Goal: Task Accomplishment & Management: Use online tool/utility

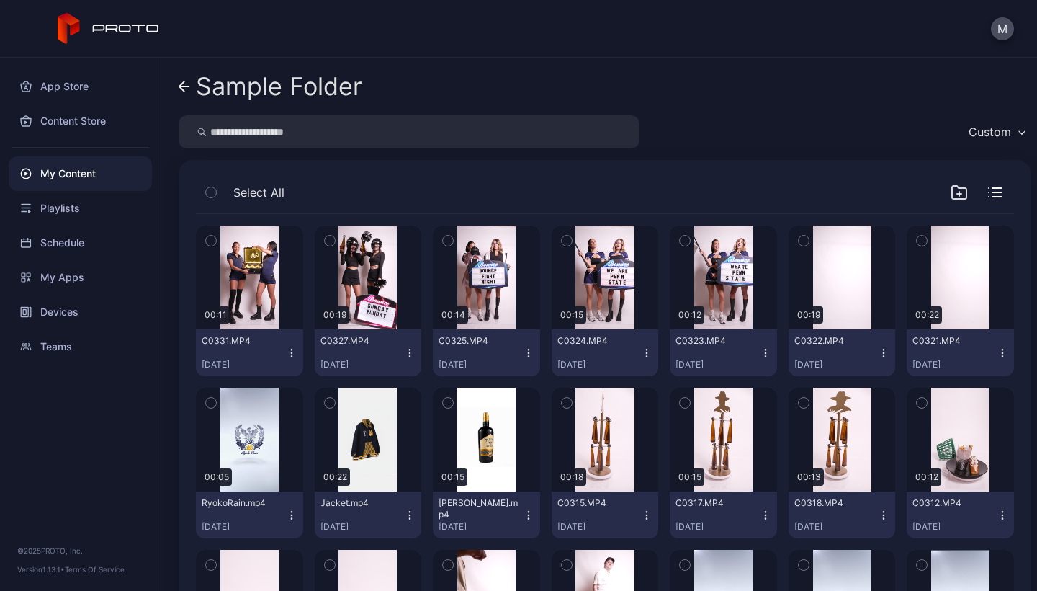
click at [68, 174] on div "My Content" at bounding box center [80, 173] width 143 height 35
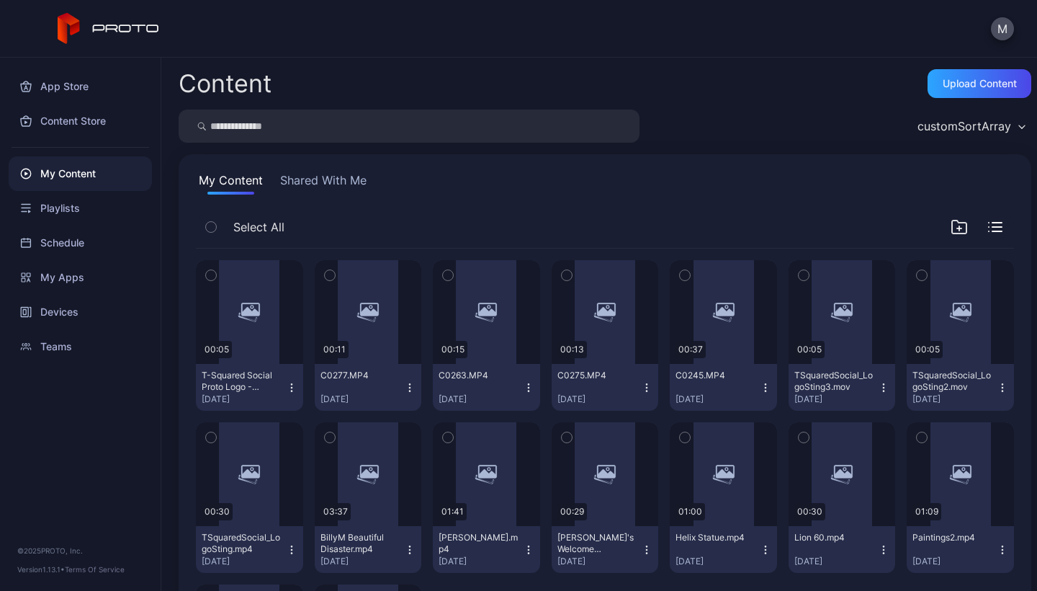
scroll to position [184, 0]
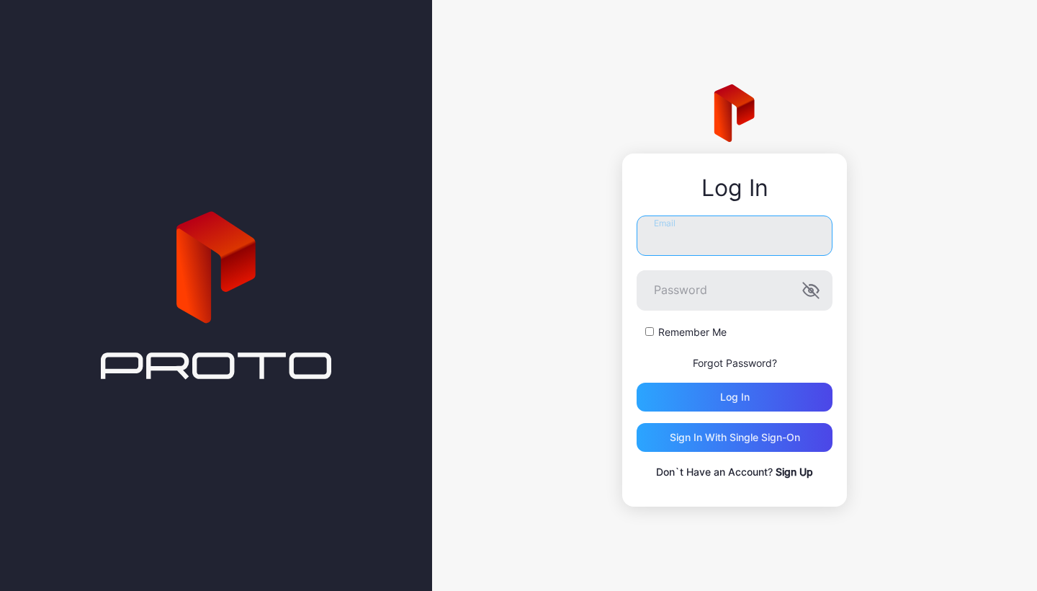
type input "**********"
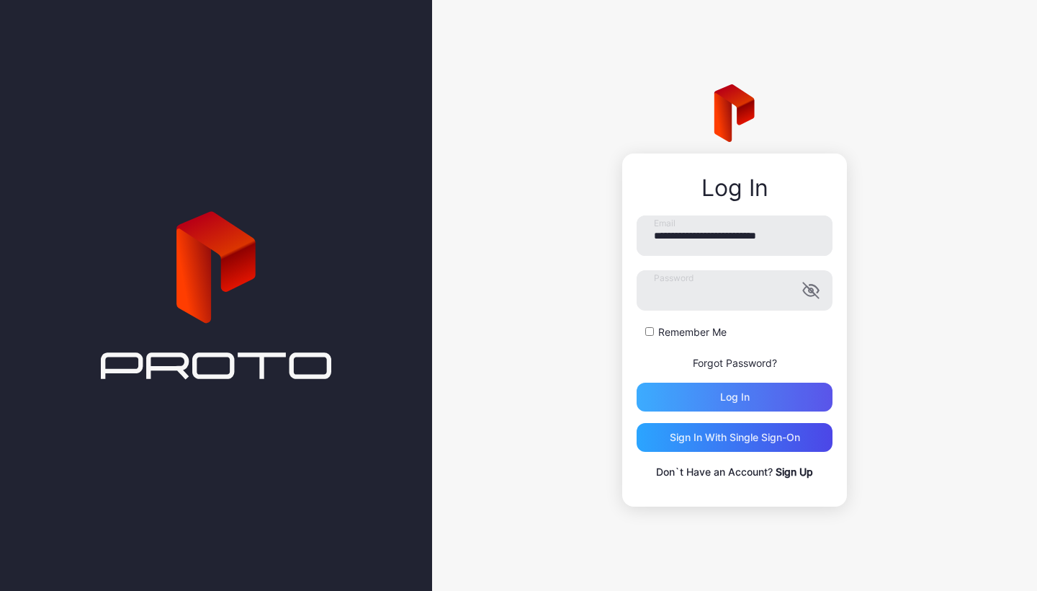
click at [711, 393] on div "Log in" at bounding box center [735, 397] width 196 height 29
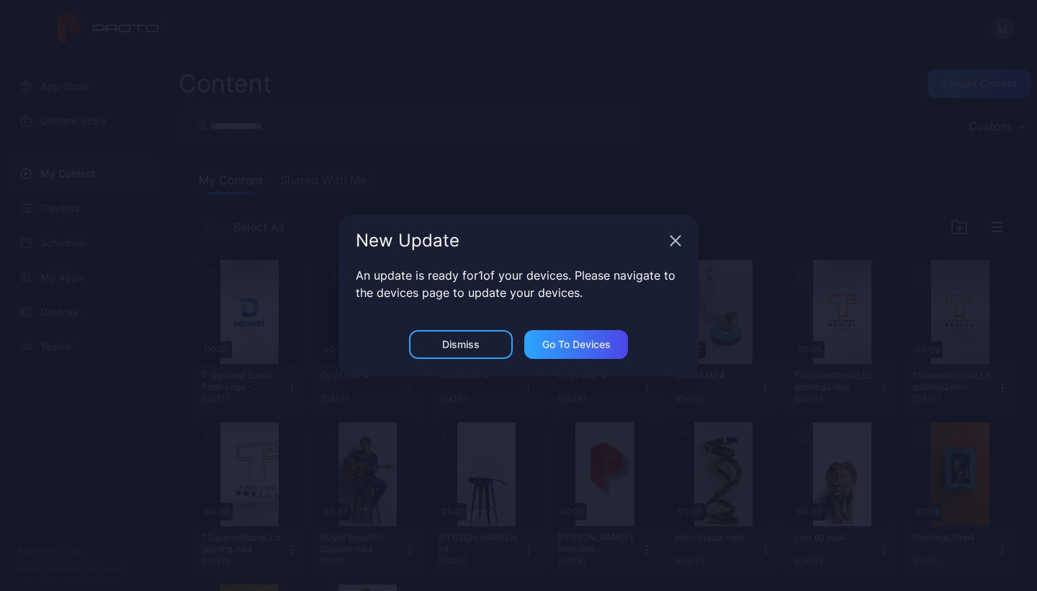
click at [674, 242] on icon "button" at bounding box center [675, 240] width 9 height 9
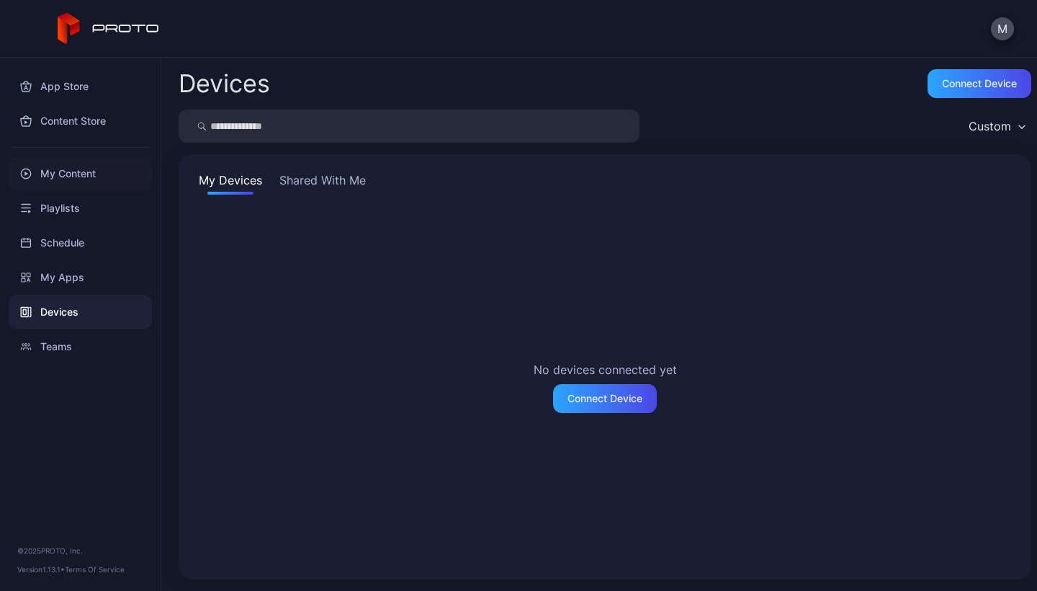
click at [45, 175] on div "My Content" at bounding box center [80, 173] width 143 height 35
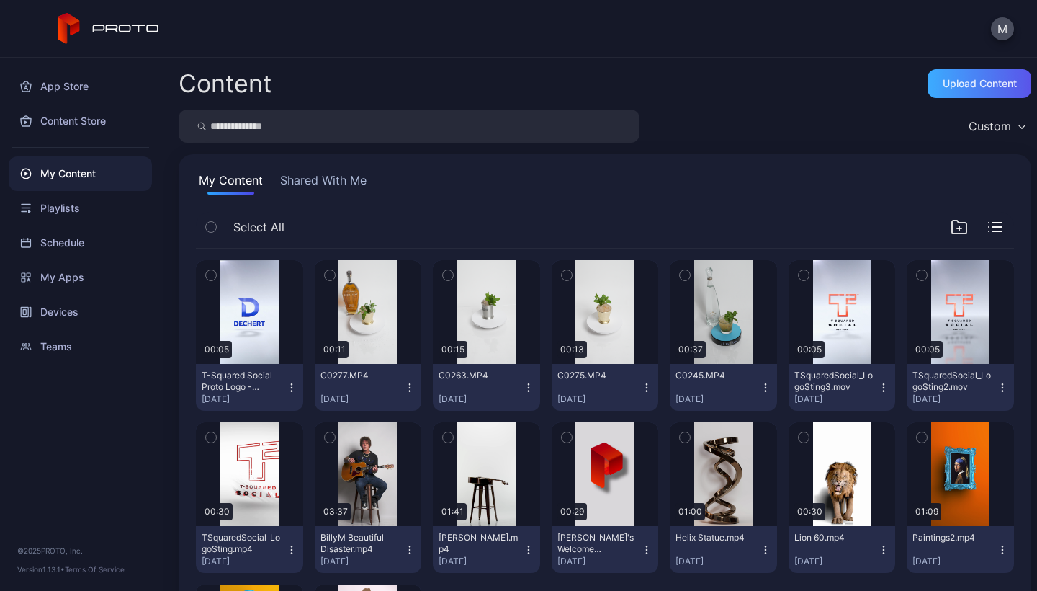
click at [934, 96] on div "Upload Content" at bounding box center [980, 83] width 104 height 29
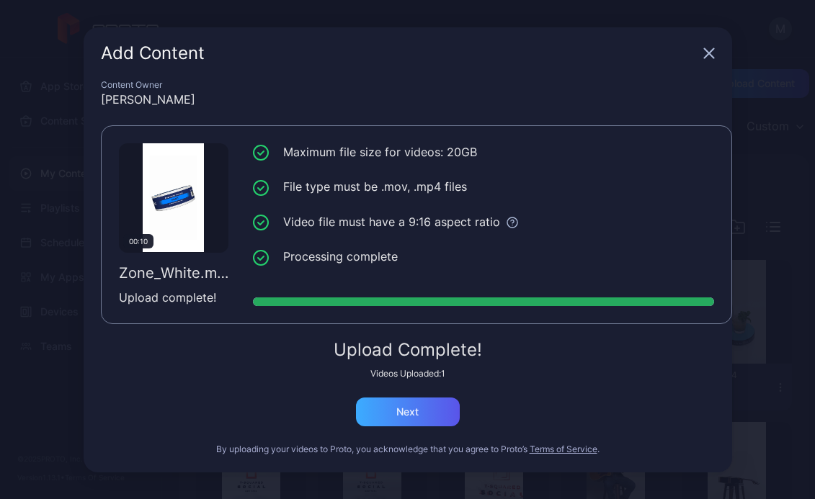
click at [437, 418] on div "Next" at bounding box center [408, 412] width 104 height 29
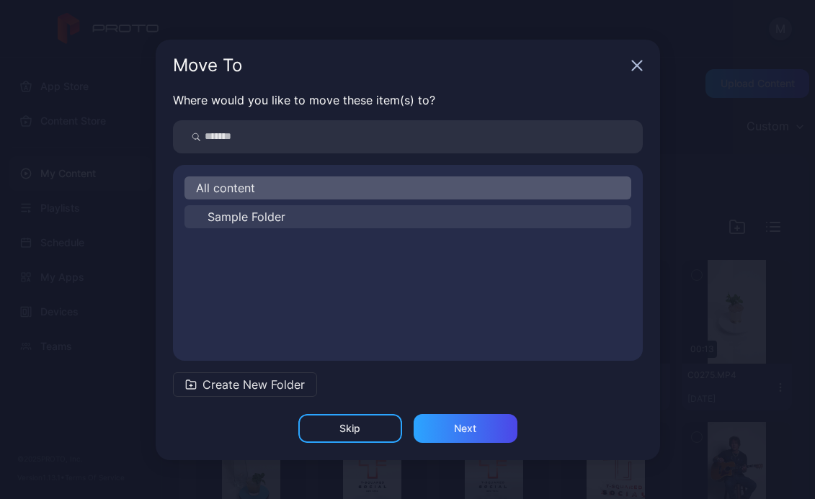
click at [268, 218] on span "Sample Folder" at bounding box center [246, 216] width 78 height 17
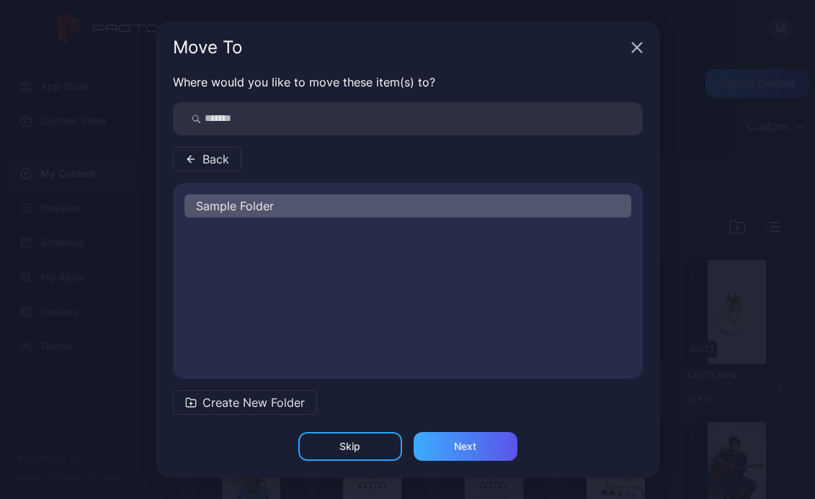
click at [467, 450] on div "Next" at bounding box center [465, 447] width 22 height 12
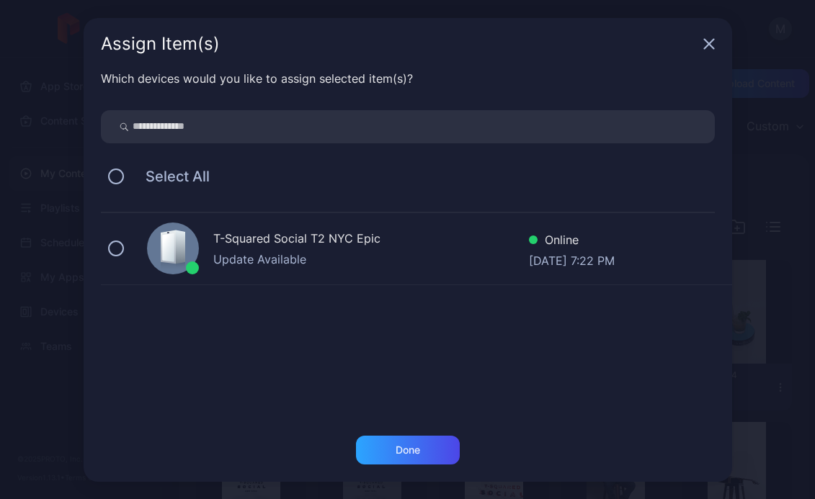
click at [110, 240] on div "T-Squared Social T2 NYC Epic Update Available Online Sep 18, 2025 at 7:22 PM" at bounding box center [416, 249] width 631 height 72
click at [413, 445] on div "Done" at bounding box center [408, 451] width 24 height 12
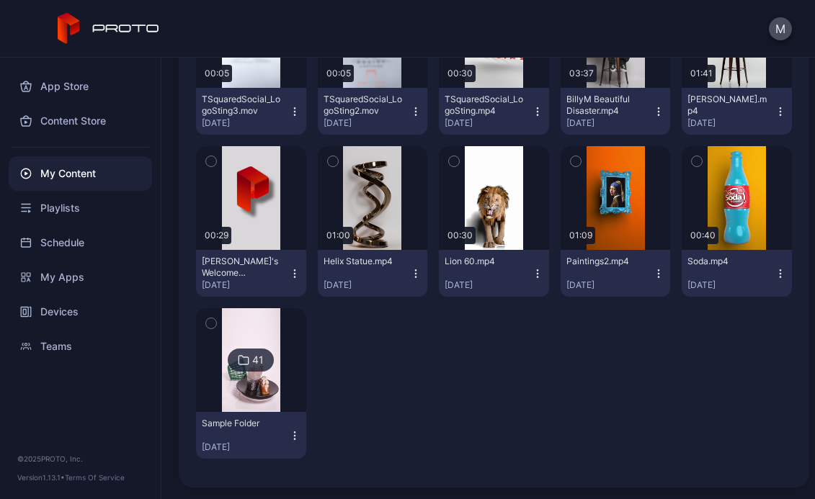
scroll to position [438, 0]
click at [267, 331] on img at bounding box center [251, 360] width 58 height 104
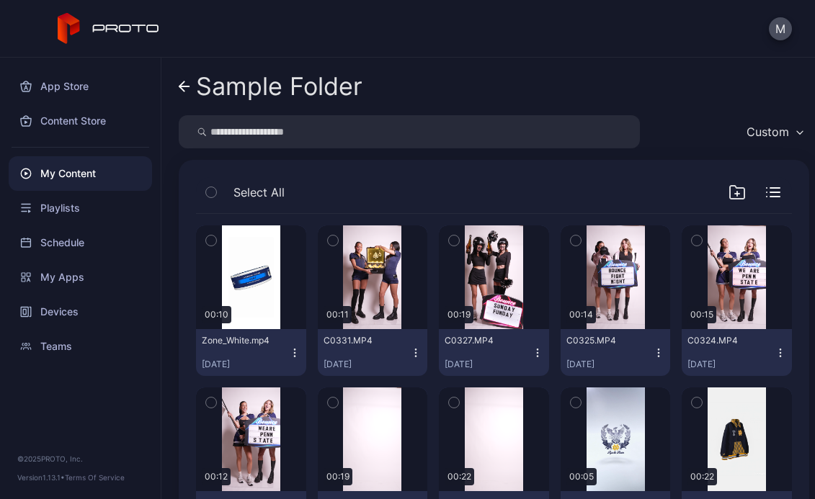
click at [295, 354] on icon "button" at bounding box center [295, 353] width 12 height 12
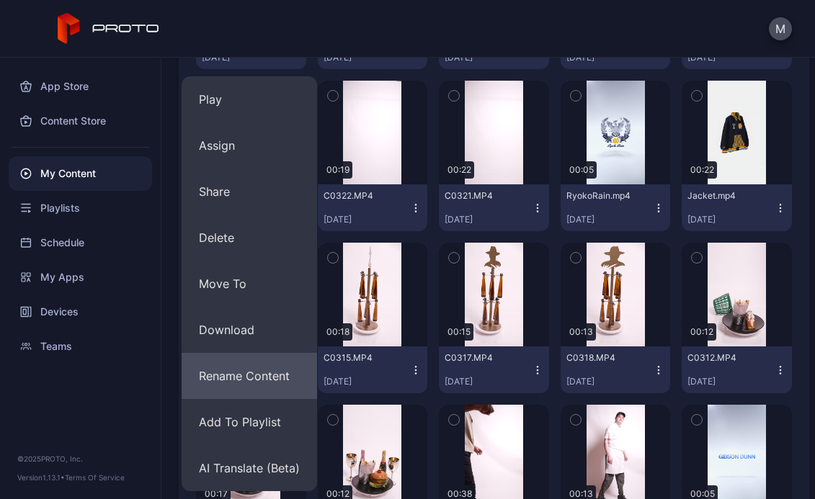
scroll to position [300, 0]
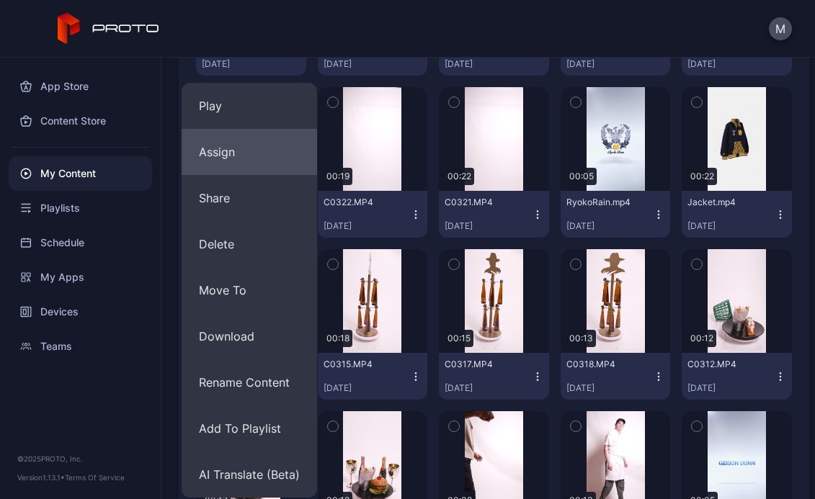
click at [233, 161] on button "Assign" at bounding box center [249, 152] width 135 height 46
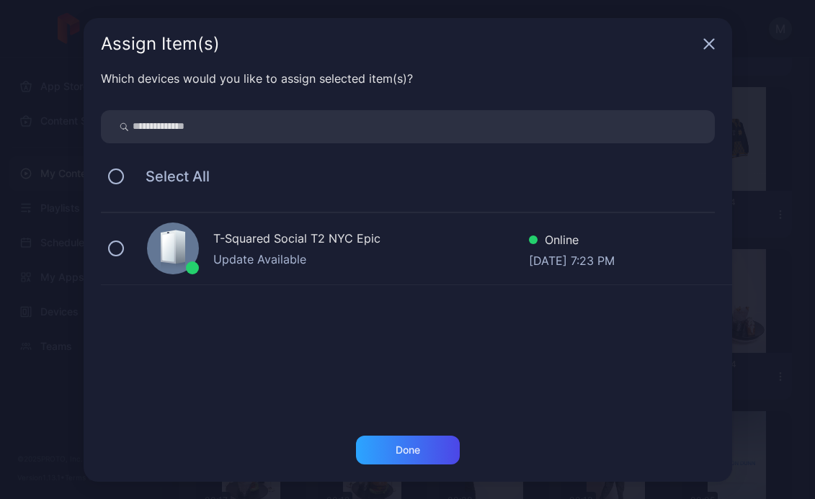
click at [125, 247] on div "T-Squared Social T2 NYC Epic Update Available Online Sep 18, 2025 at 7:23 PM" at bounding box center [416, 249] width 631 height 72
click at [429, 446] on div "Done" at bounding box center [408, 450] width 104 height 29
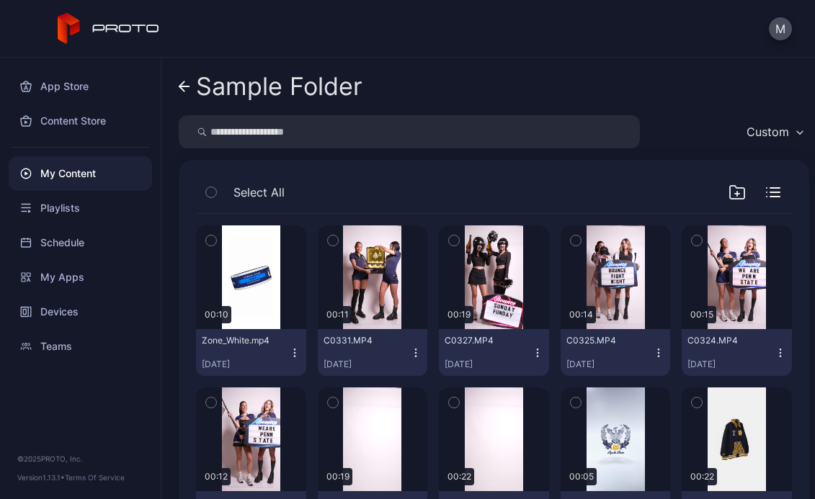
scroll to position [0, 0]
click at [289, 349] on icon "button" at bounding box center [295, 353] width 12 height 12
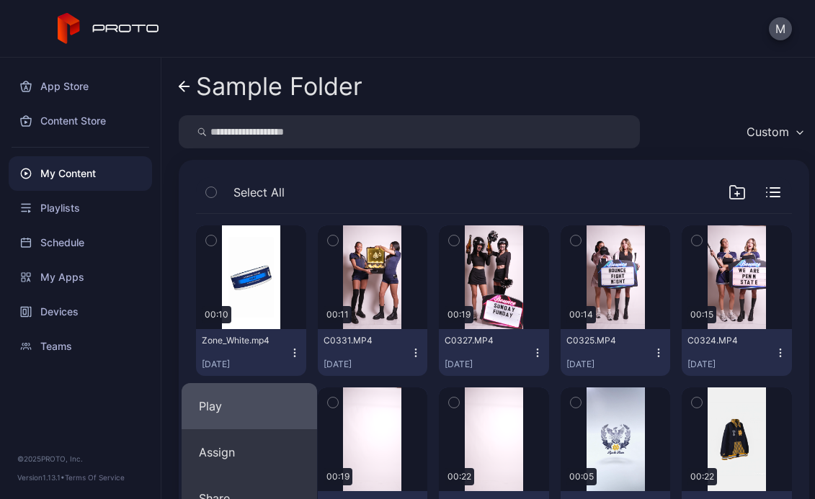
click at [251, 398] on button "Play" at bounding box center [249, 406] width 135 height 46
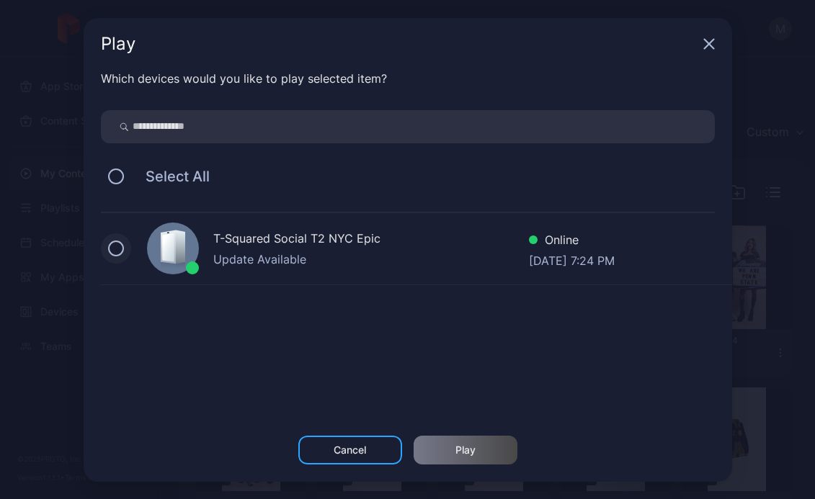
click at [120, 250] on button at bounding box center [116, 249] width 16 height 16
click at [475, 449] on div "Play" at bounding box center [465, 451] width 20 height 12
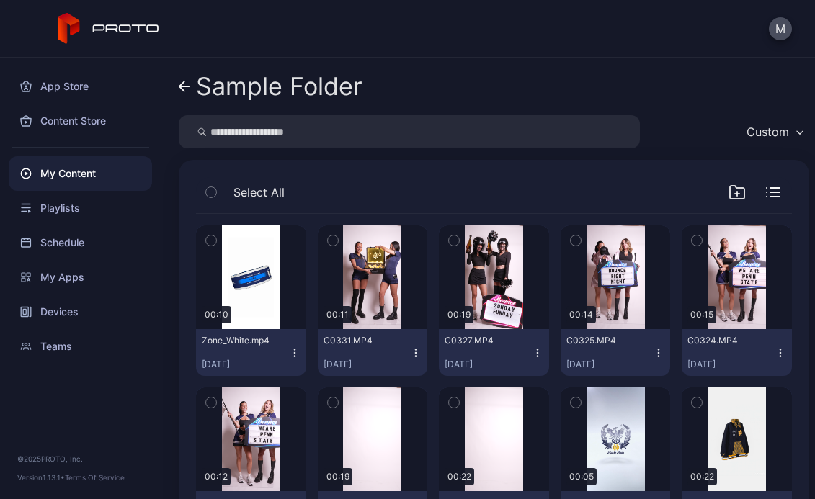
click at [292, 347] on icon "button" at bounding box center [295, 353] width 12 height 12
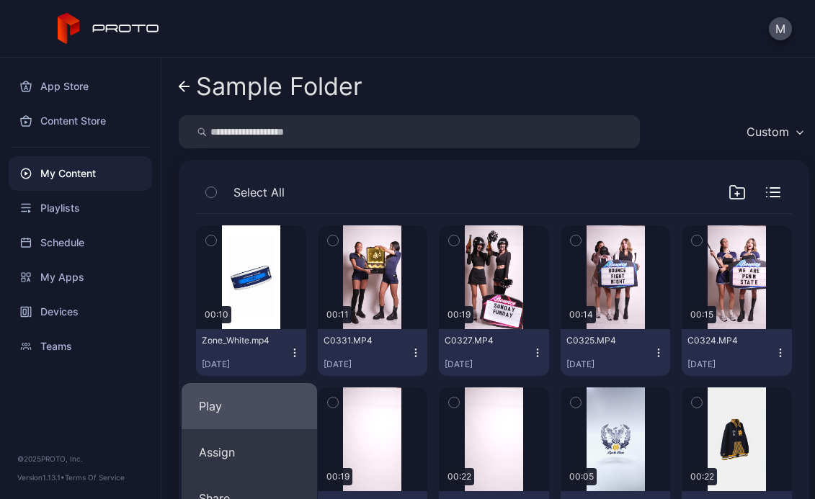
click at [250, 396] on button "Play" at bounding box center [249, 406] width 135 height 46
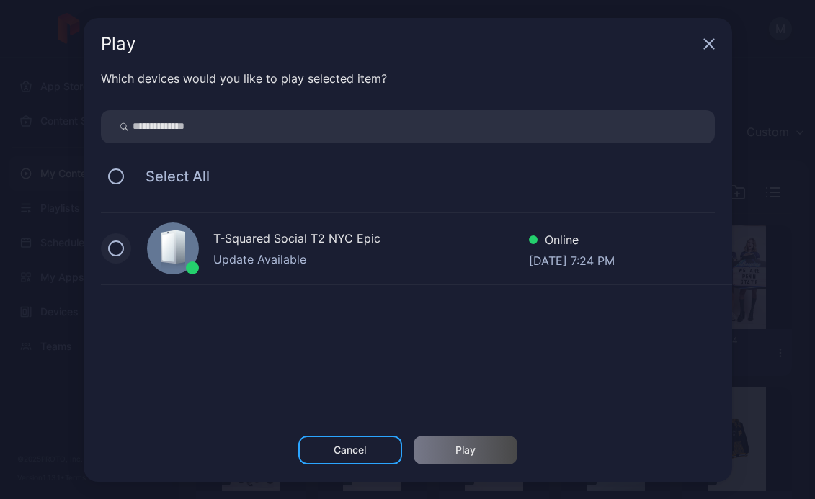
click at [121, 251] on button at bounding box center [116, 249] width 16 height 16
click at [454, 445] on div "Play" at bounding box center [466, 450] width 104 height 29
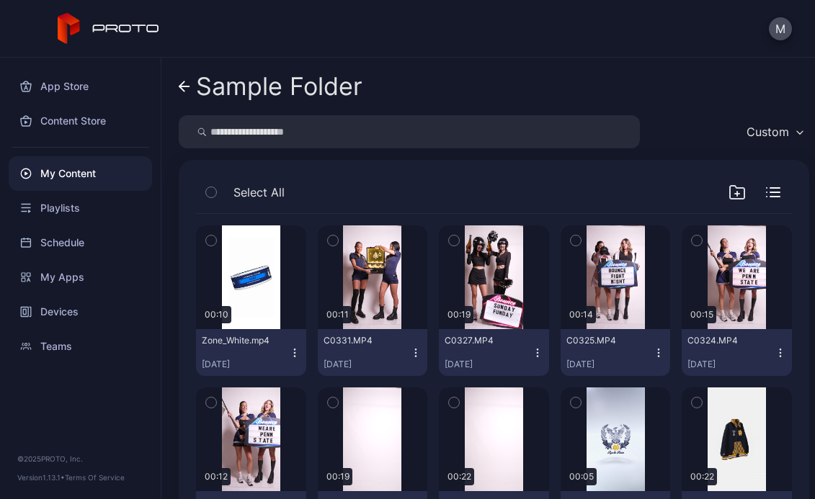
click at [67, 179] on div "My Content" at bounding box center [80, 173] width 143 height 35
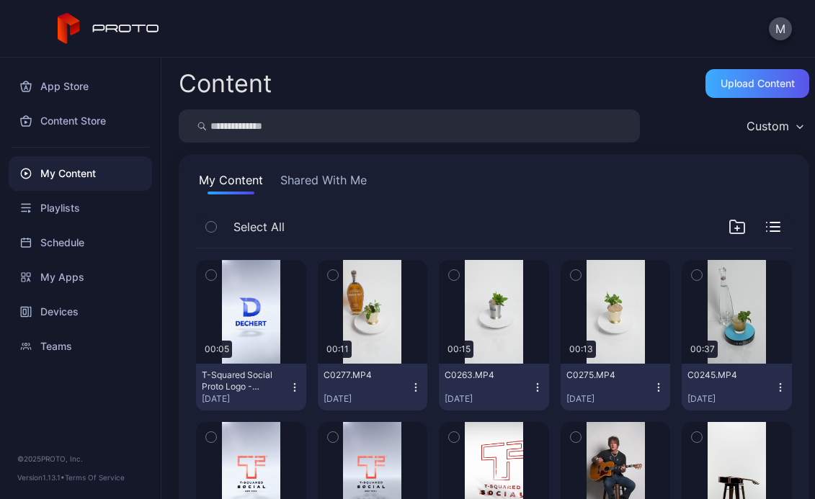
click at [725, 81] on div "Upload Content" at bounding box center [757, 84] width 74 height 12
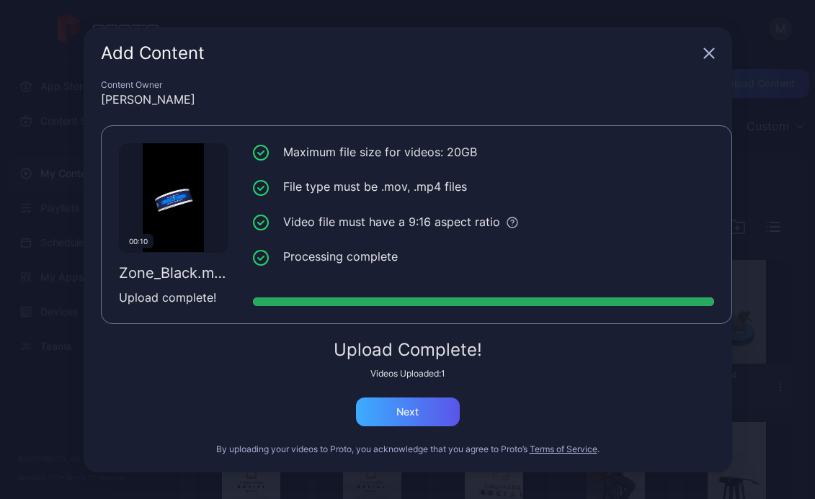
click at [401, 409] on div "Next" at bounding box center [407, 412] width 22 height 12
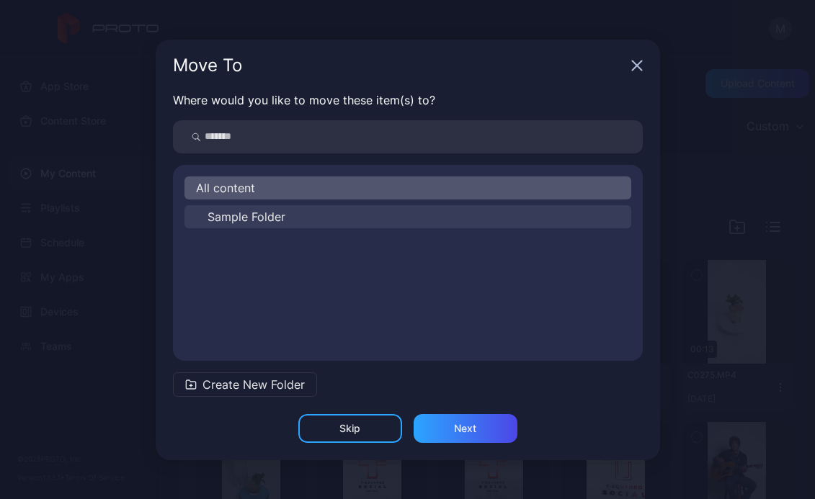
click at [256, 218] on span "Sample Folder" at bounding box center [246, 216] width 78 height 17
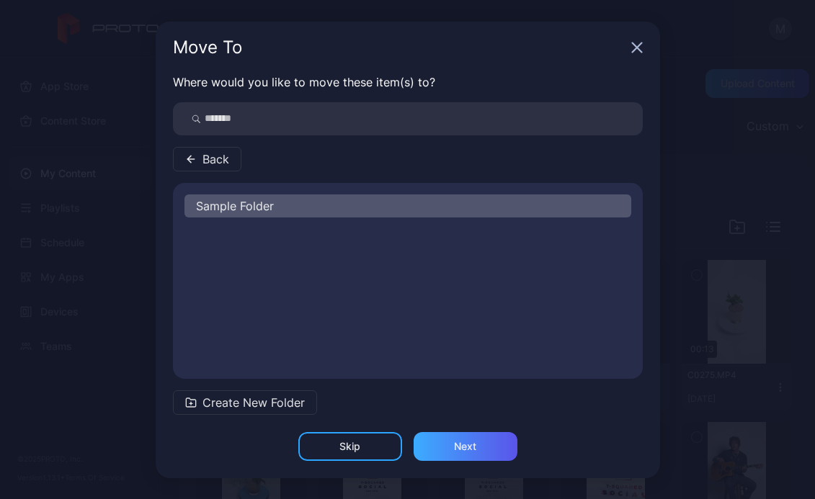
click at [458, 451] on div "Next" at bounding box center [465, 447] width 22 height 12
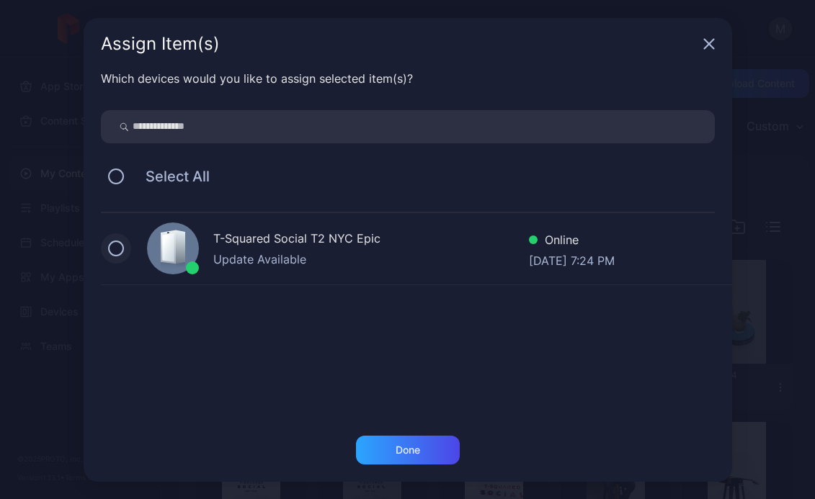
click at [115, 251] on button at bounding box center [116, 249] width 16 height 16
click at [416, 454] on div "Done" at bounding box center [408, 451] width 24 height 12
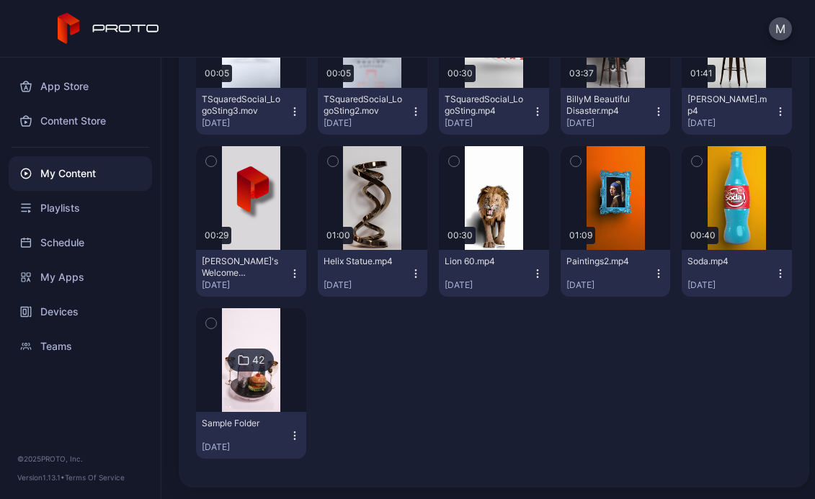
scroll to position [438, 0]
click at [261, 372] on img at bounding box center [251, 360] width 58 height 104
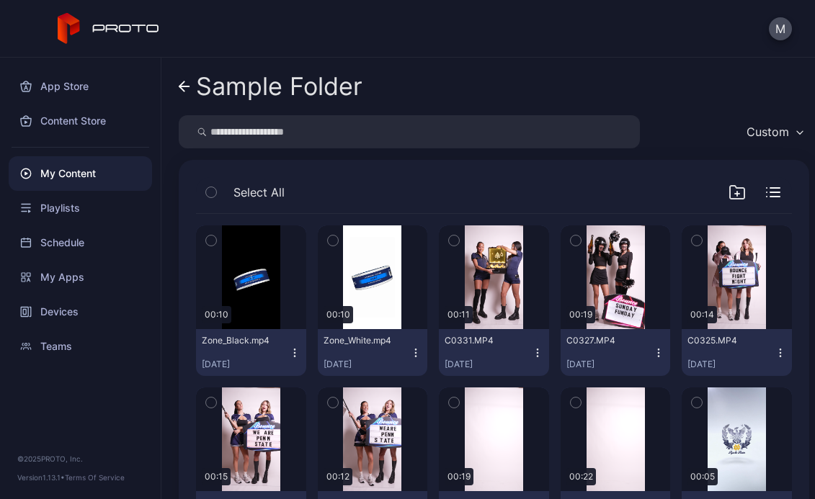
click at [290, 354] on icon "button" at bounding box center [295, 353] width 12 height 12
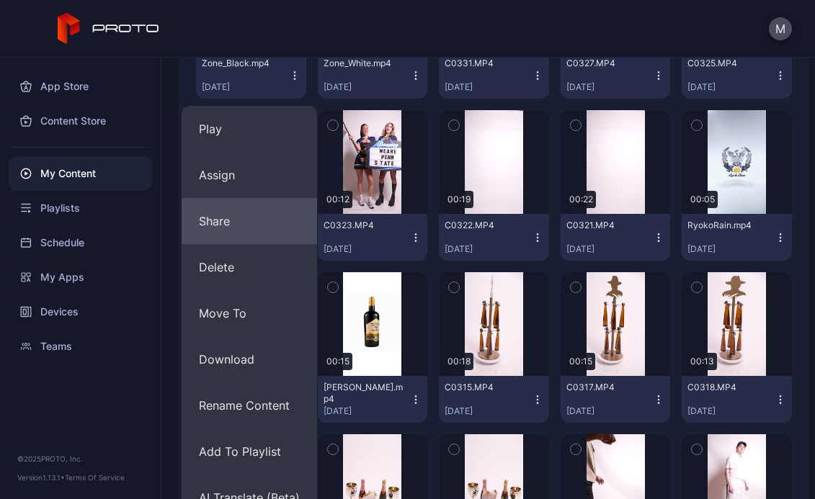
scroll to position [278, 0]
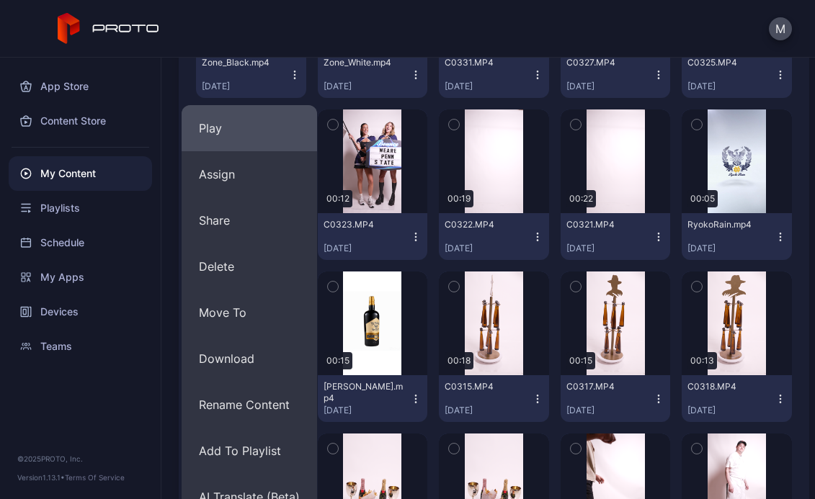
click at [231, 121] on button "Play" at bounding box center [249, 128] width 135 height 46
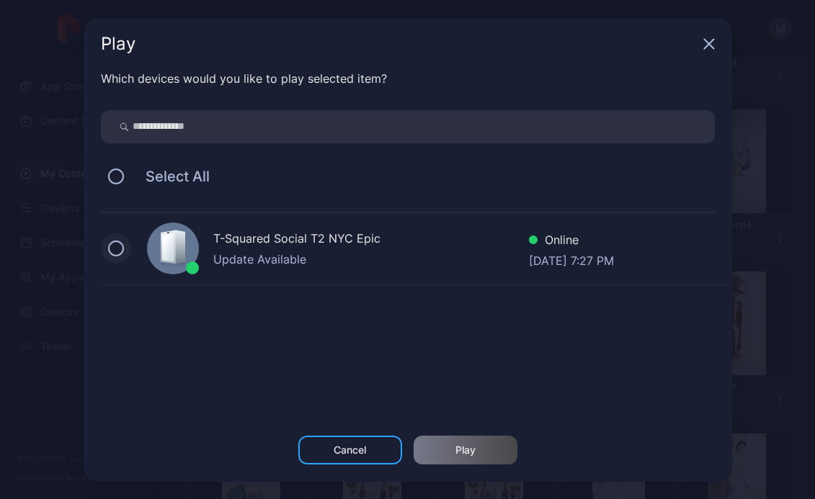
click at [114, 252] on button at bounding box center [116, 249] width 16 height 16
click at [483, 448] on div "Play" at bounding box center [466, 450] width 104 height 29
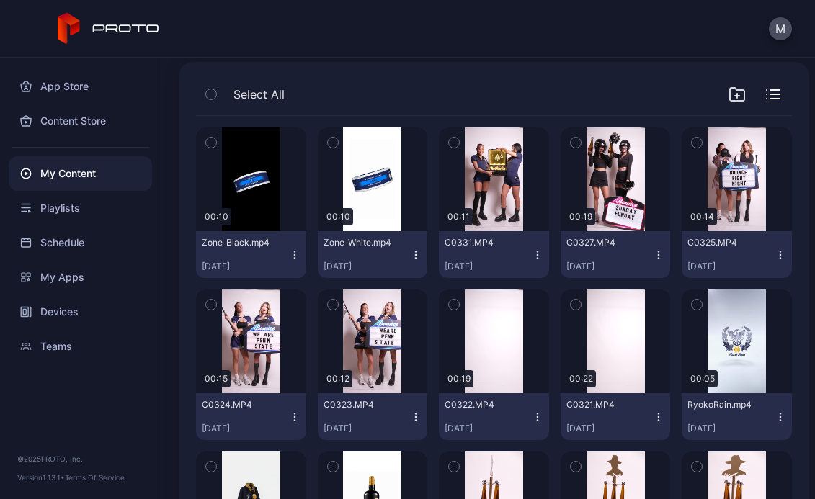
scroll to position [84, 0]
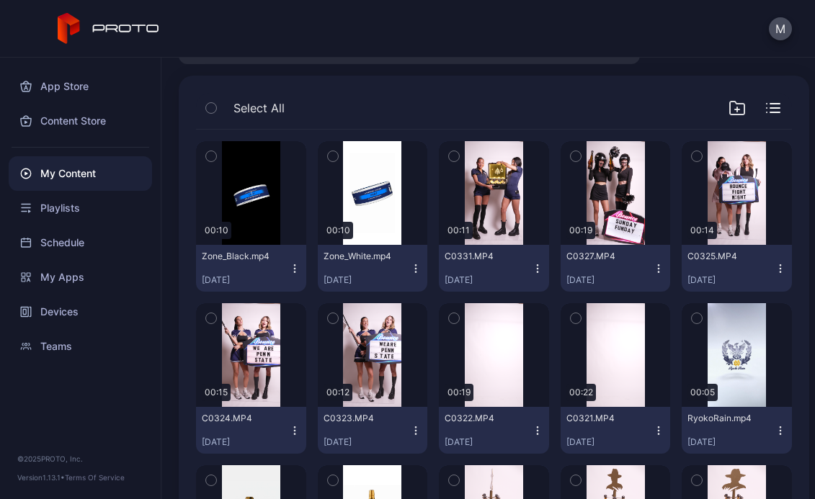
click at [410, 266] on icon "button" at bounding box center [416, 269] width 12 height 12
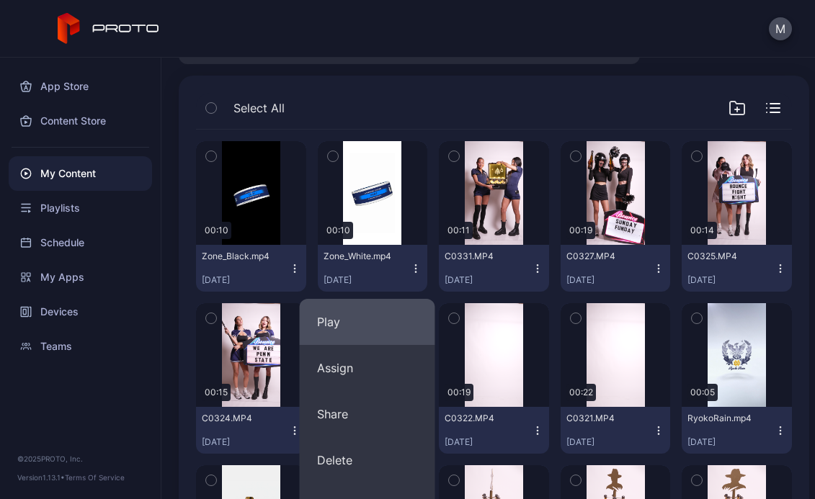
click at [370, 308] on button "Play" at bounding box center [367, 322] width 135 height 46
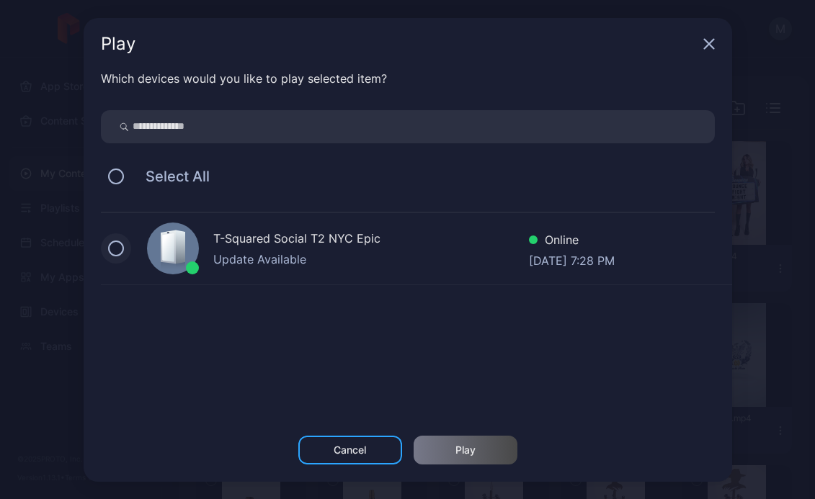
click at [120, 249] on button at bounding box center [116, 249] width 16 height 16
click at [474, 445] on div "Play" at bounding box center [465, 451] width 20 height 12
